Goal: Task Accomplishment & Management: Manage account settings

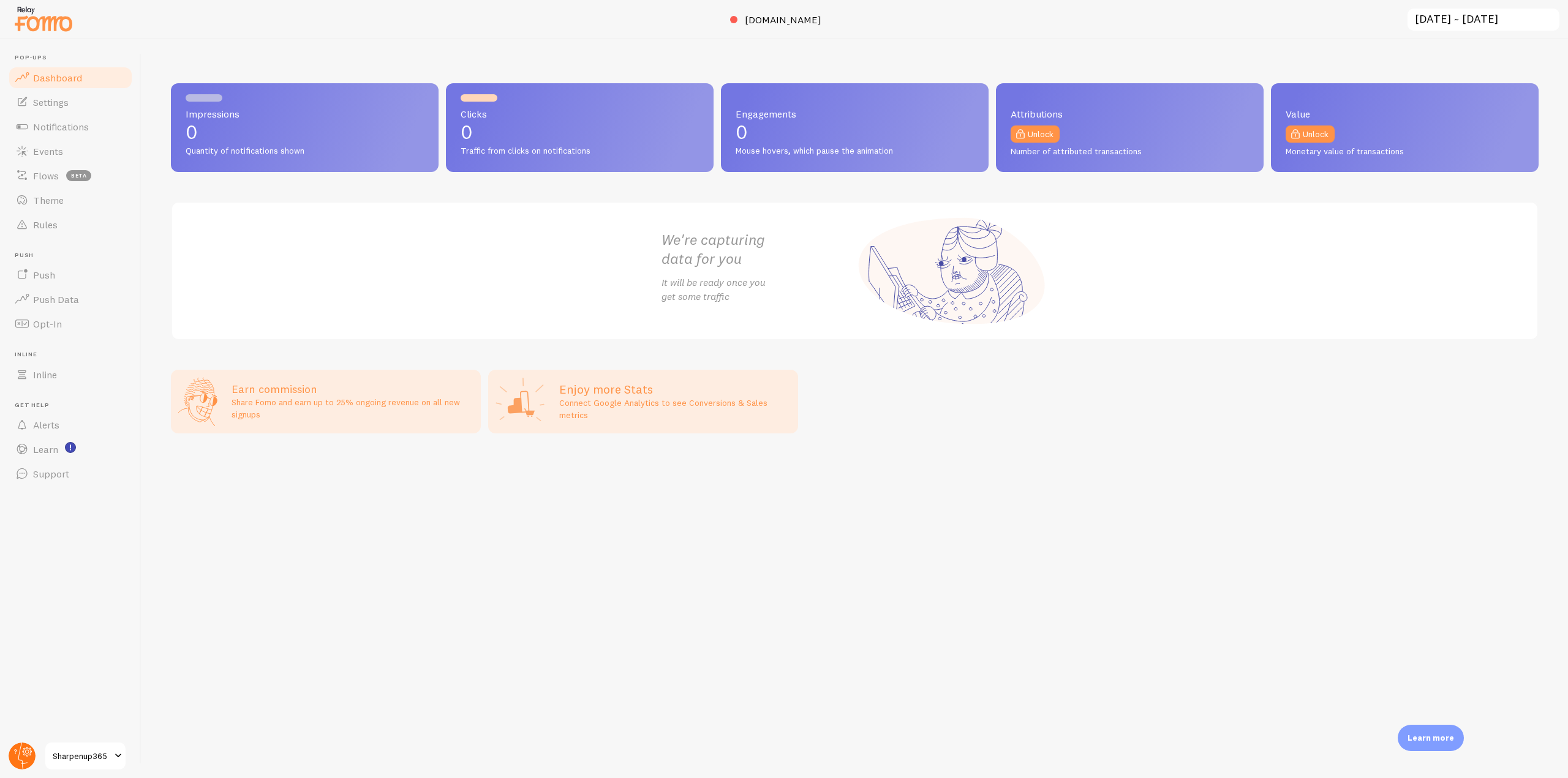
click at [11, 752] on circle at bounding box center [21, 756] width 27 height 27
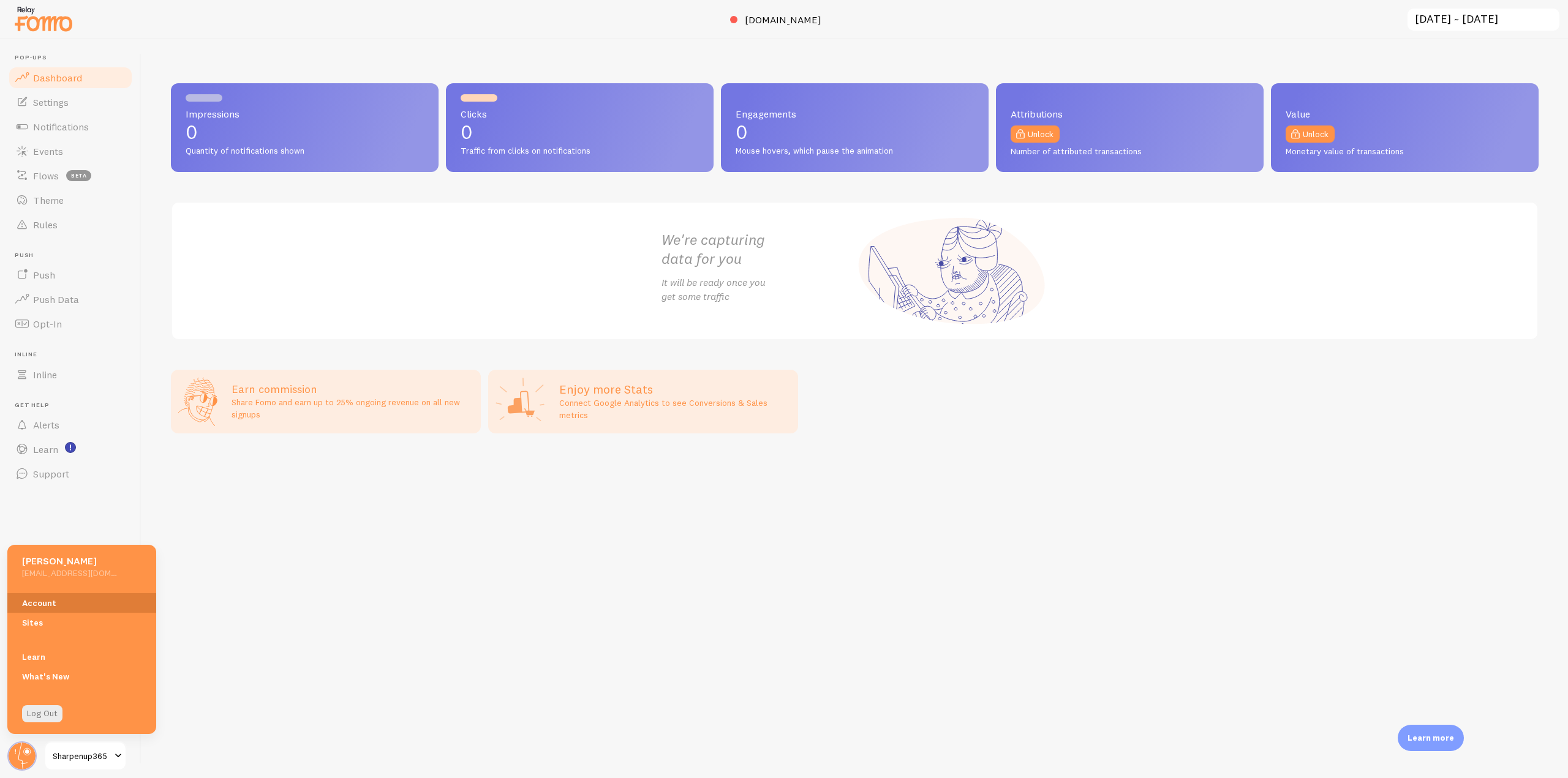
click at [55, 605] on link "Account" at bounding box center [81, 603] width 149 height 20
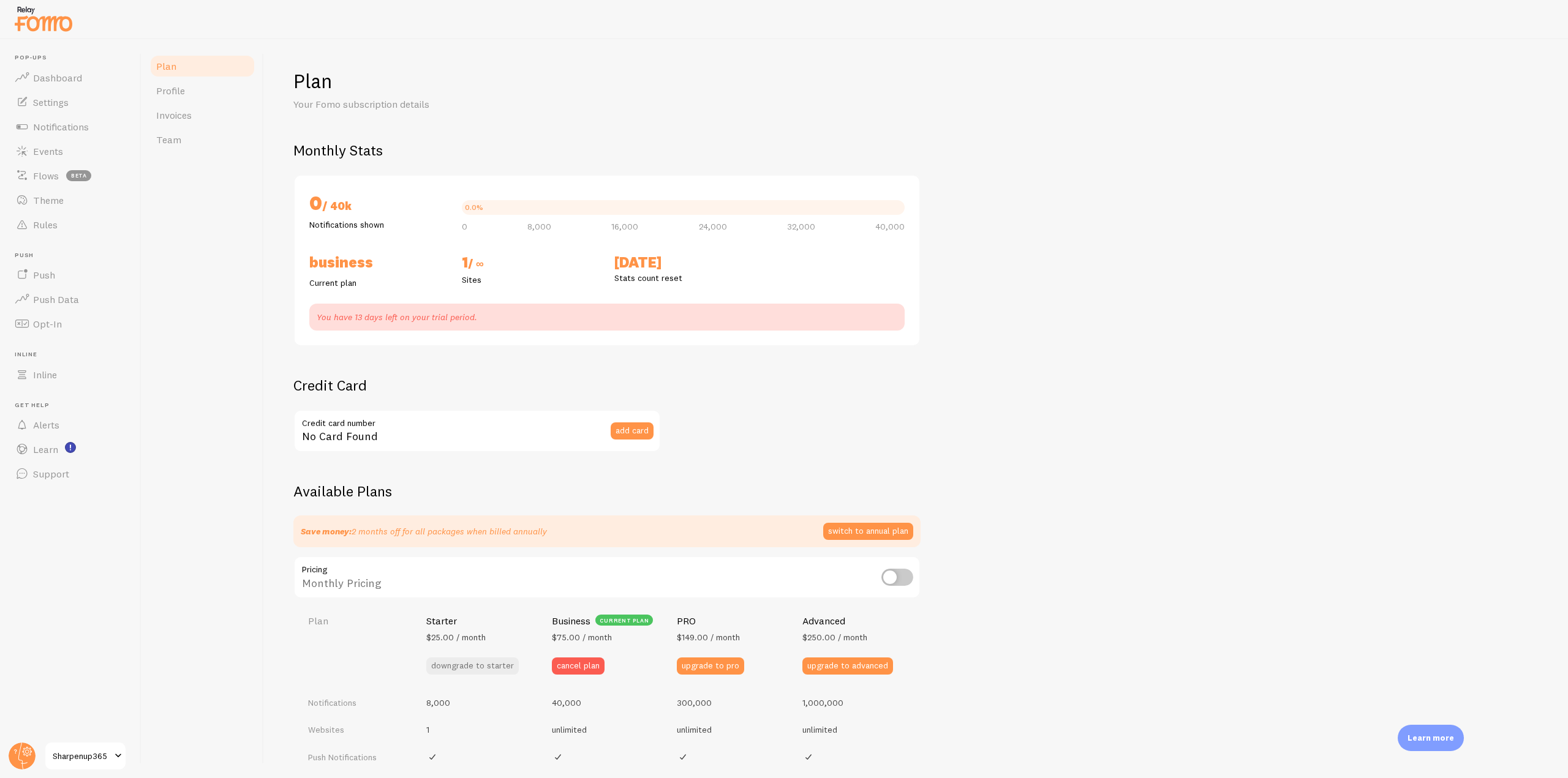
checkbox input "true"
click at [68, 25] on img at bounding box center [44, 19] width 62 height 31
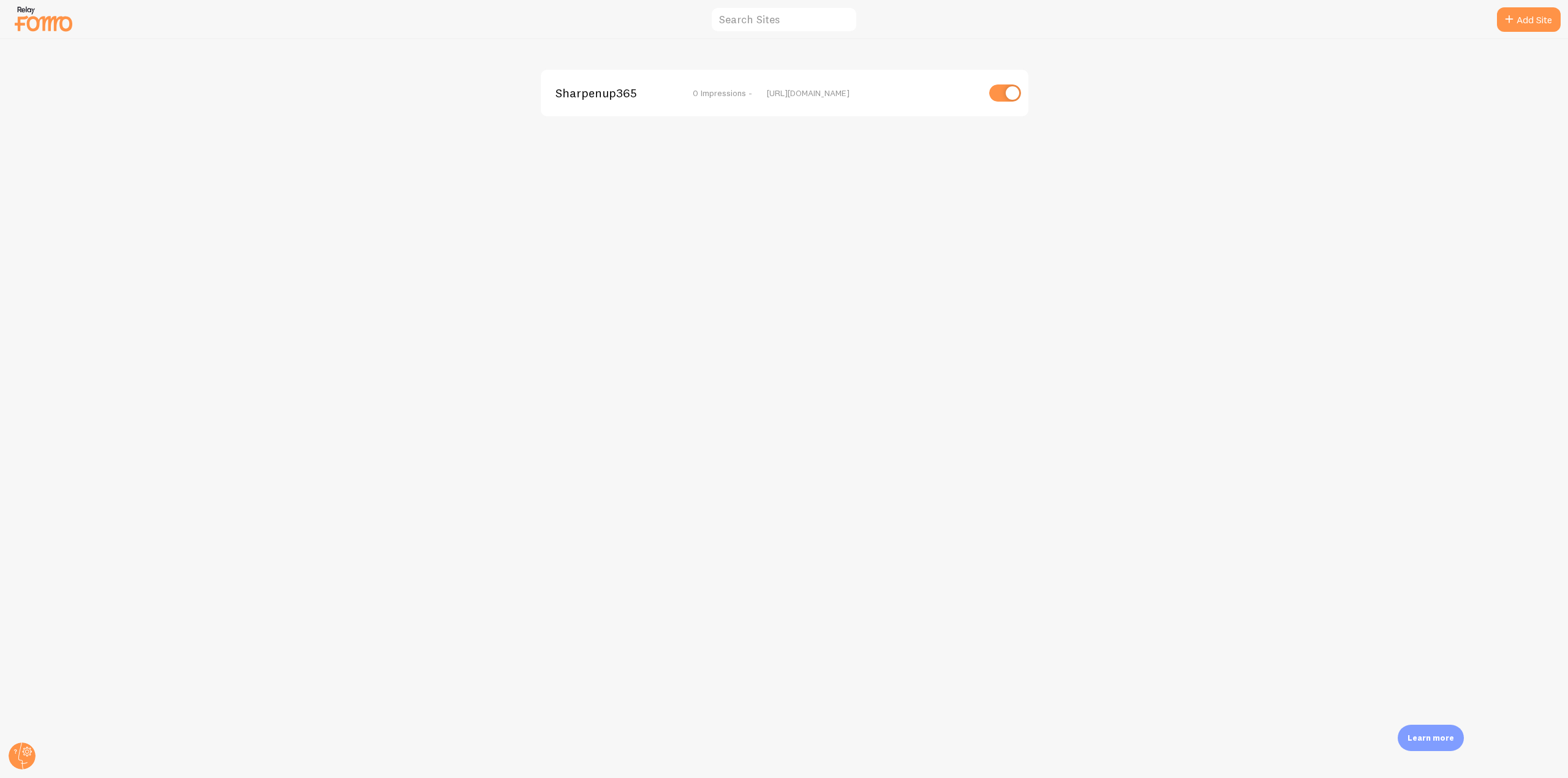
click at [595, 103] on div "Sharpenup365 0 Impressions - [URL][DOMAIN_NAME]" at bounding box center [785, 93] width 488 height 47
click at [592, 93] on span "Sharpenup365" at bounding box center [605, 93] width 99 height 11
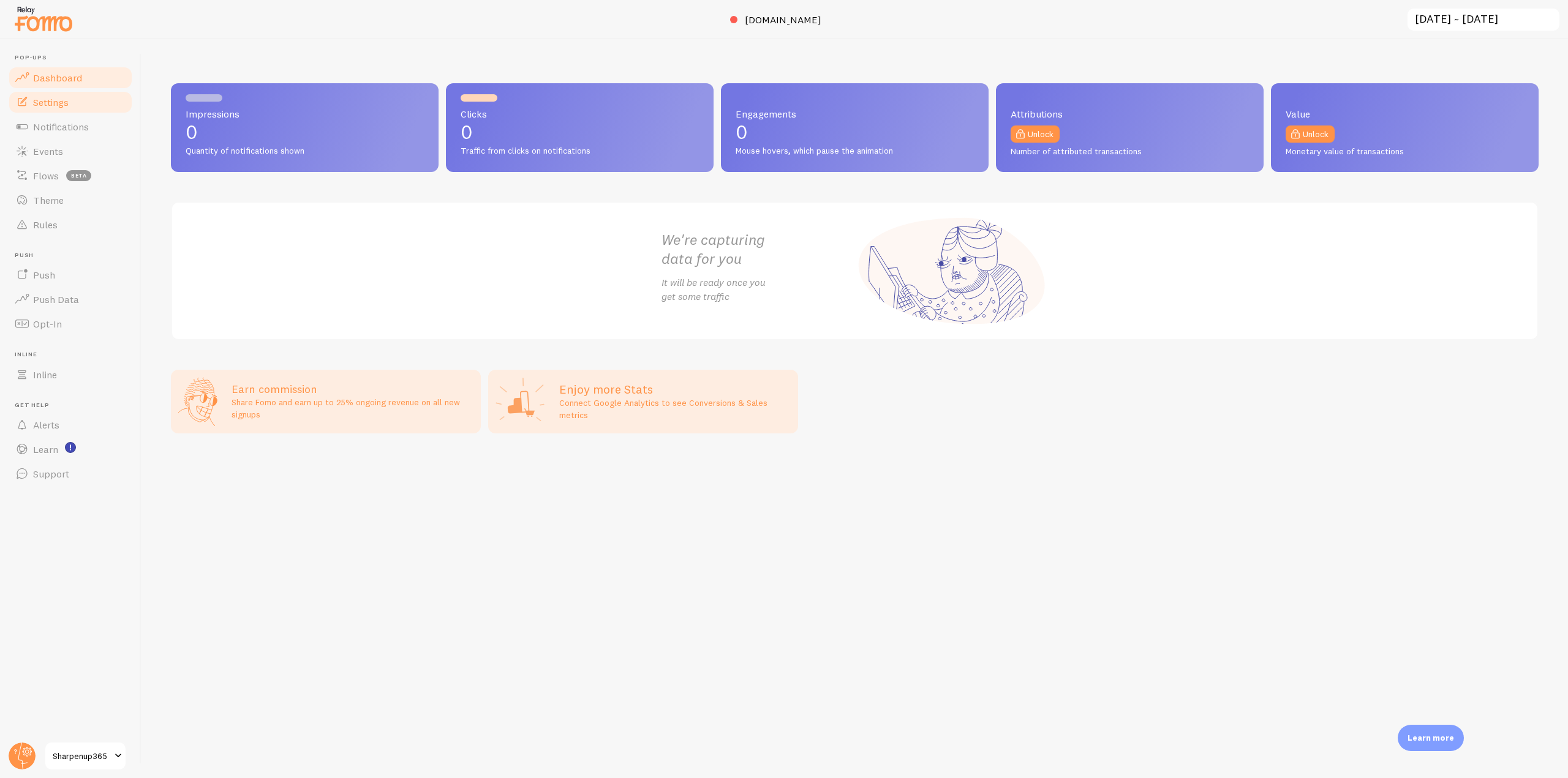
click at [76, 98] on link "Settings" at bounding box center [71, 103] width 126 height 25
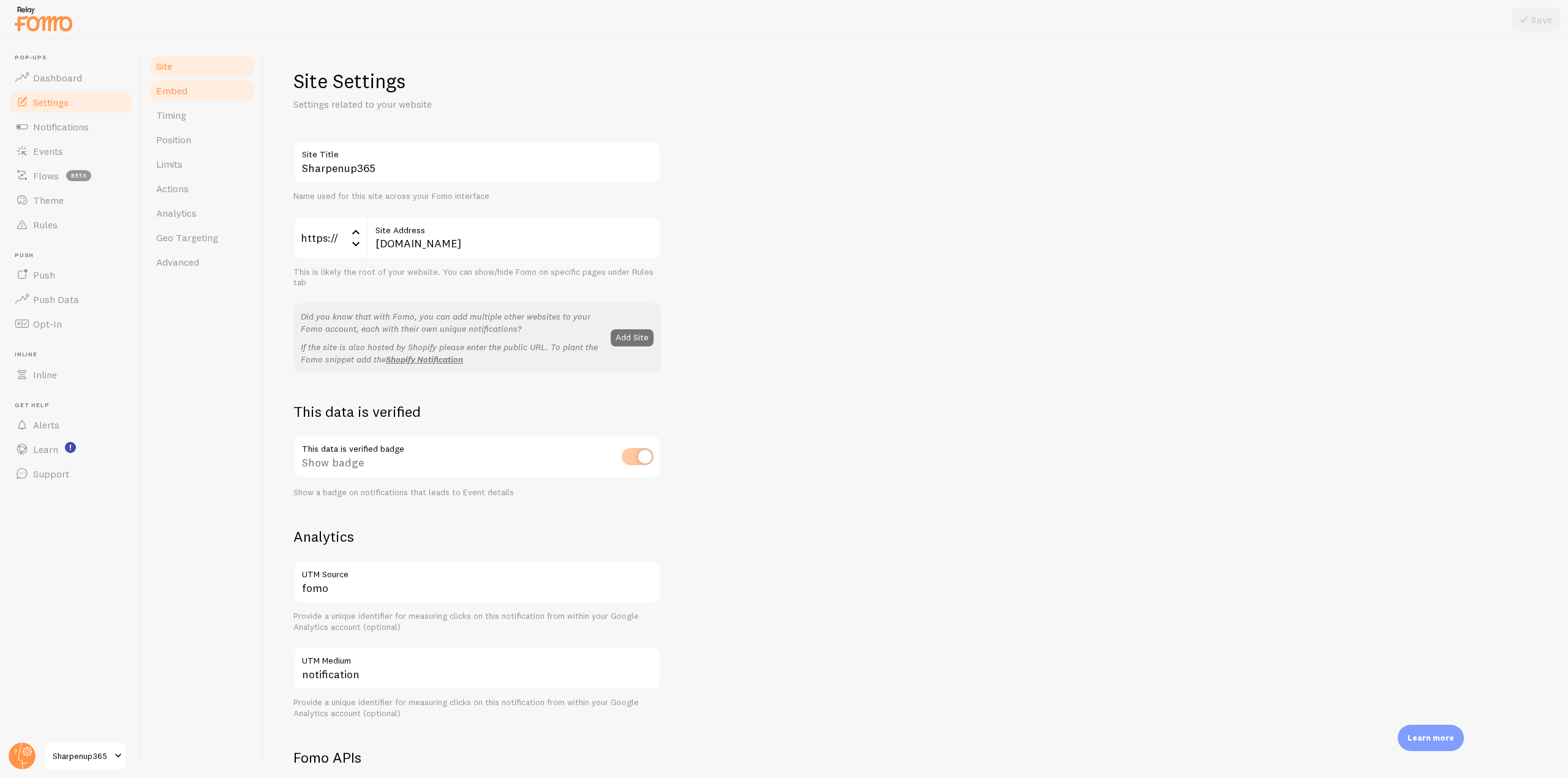
click at [221, 89] on link "Embed" at bounding box center [202, 91] width 108 height 25
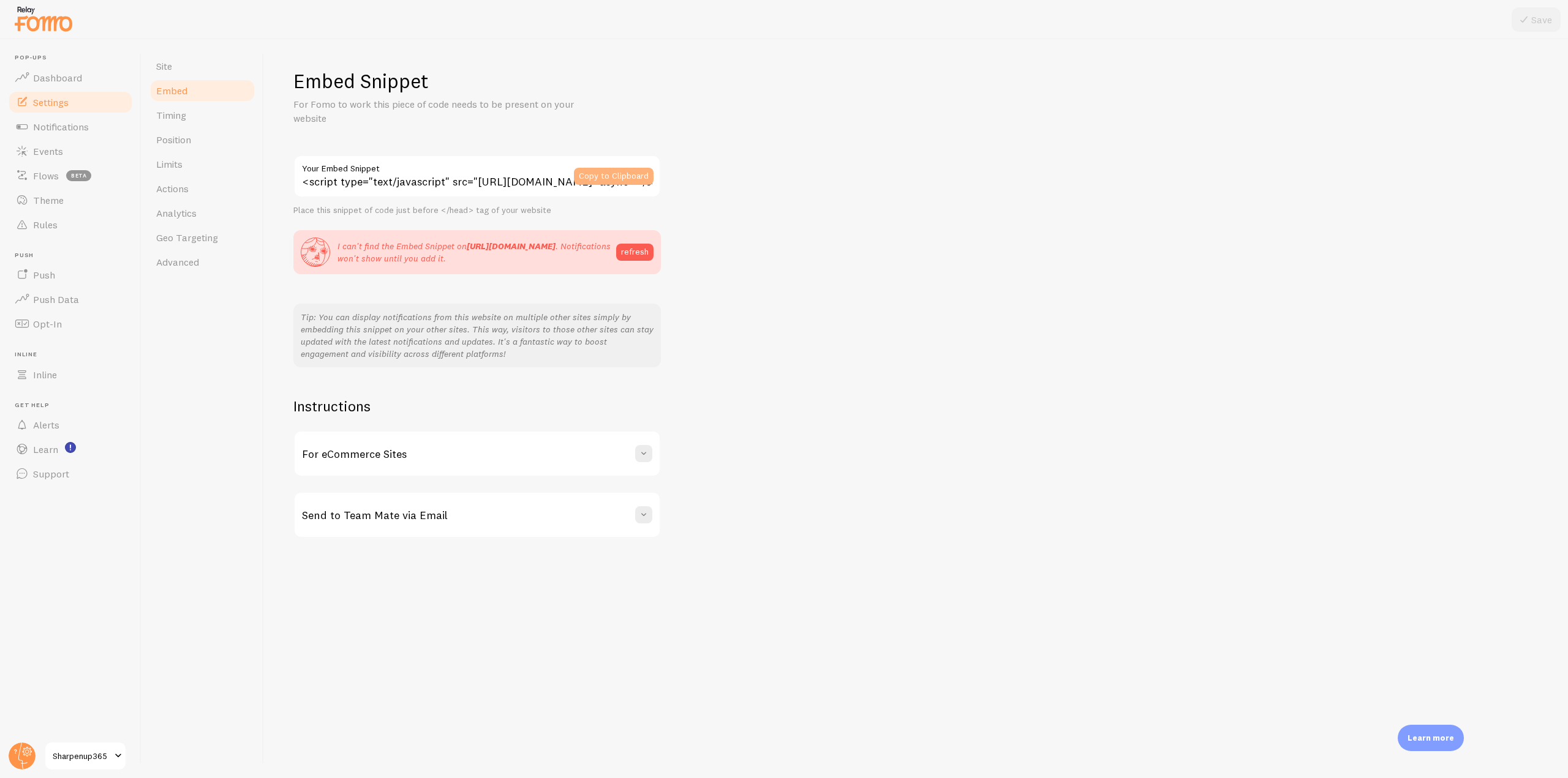
click at [608, 177] on button "Copy to Clipboard" at bounding box center [613, 176] width 80 height 17
click at [190, 89] on link "Embed" at bounding box center [202, 91] width 108 height 25
